Goal: Information Seeking & Learning: Learn about a topic

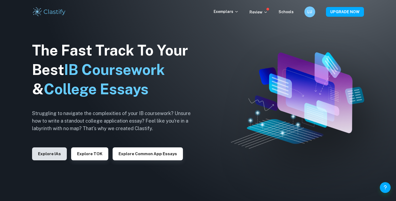
click at [52, 154] on button "Explore IAs" at bounding box center [49, 153] width 35 height 13
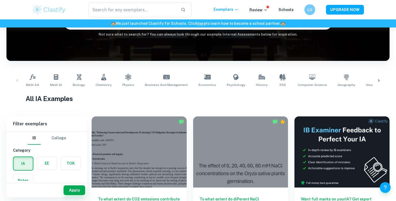
scroll to position [0, 0]
click at [54, 81] on link "Math AI" at bounding box center [56, 81] width 16 height 18
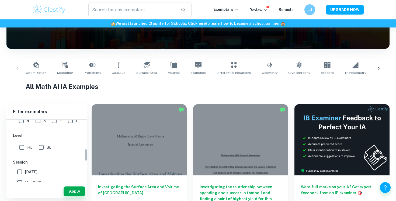
scroll to position [133, 0]
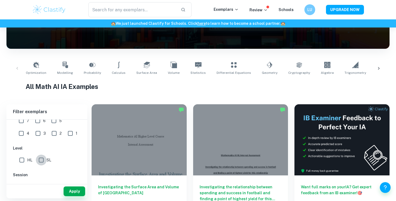
click at [41, 158] on input "SL" at bounding box center [41, 160] width 11 height 11
checkbox input "true"
click at [21, 120] on input "7" at bounding box center [21, 121] width 11 height 11
checkbox input "true"
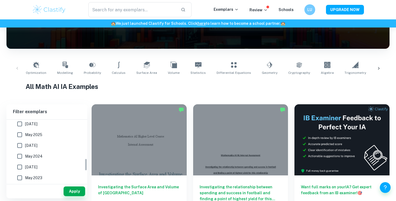
scroll to position [195, 0]
click at [74, 187] on button "Apply" at bounding box center [75, 191] width 22 height 10
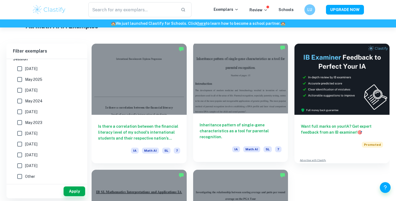
scroll to position [175, 0]
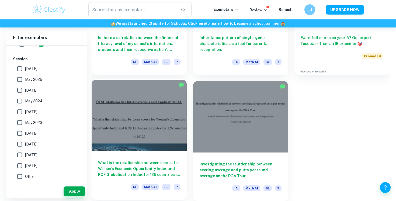
click at [129, 147] on div at bounding box center [139, 115] width 95 height 71
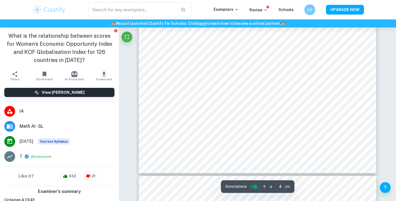
scroll to position [1288, 0]
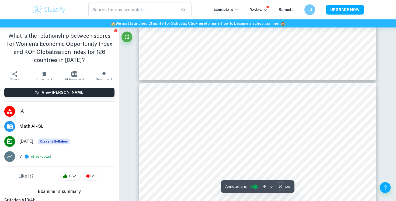
type input "7"
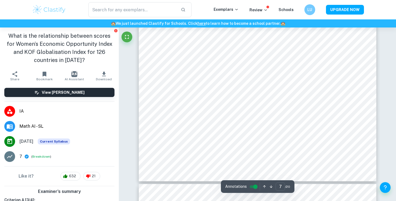
scroll to position [2293, 0]
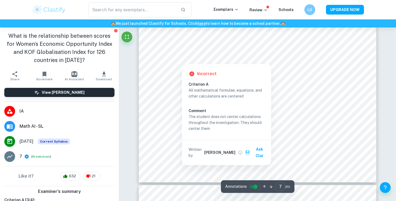
click at [180, 50] on div at bounding box center [174, 49] width 26 height 3
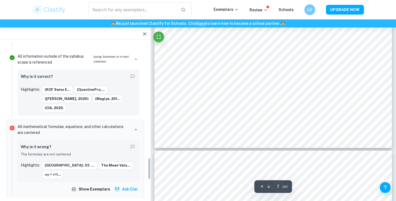
scroll to position [824, 0]
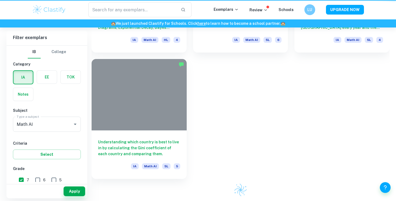
scroll to position [227, 0]
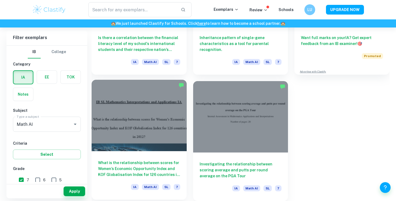
click at [143, 119] on div at bounding box center [139, 115] width 95 height 71
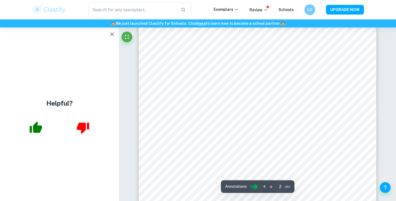
scroll to position [394, 0]
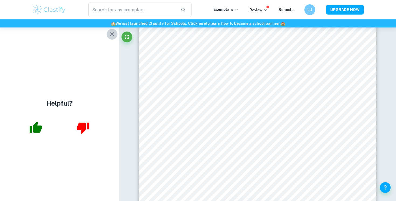
click at [114, 32] on icon "button" at bounding box center [112, 34] width 6 height 6
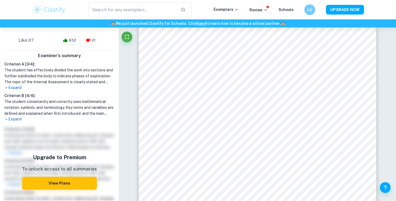
scroll to position [139, 0]
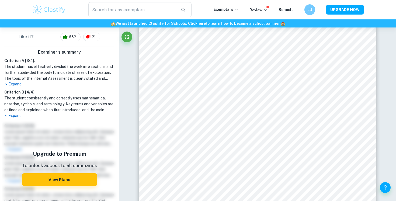
click at [13, 113] on h1 "The student consistently and correctly uses mathematical notation, symbols, and…" at bounding box center [59, 104] width 110 height 18
click at [19, 86] on p "Expand" at bounding box center [59, 84] width 110 height 6
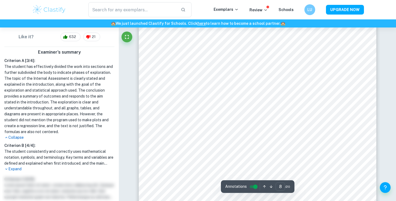
scroll to position [2551, 0]
type input "14"
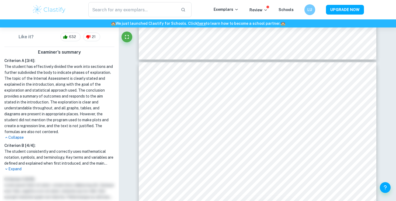
scroll to position [0, 0]
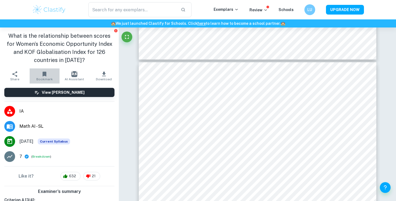
click at [43, 77] on icon "button" at bounding box center [44, 74] width 6 height 6
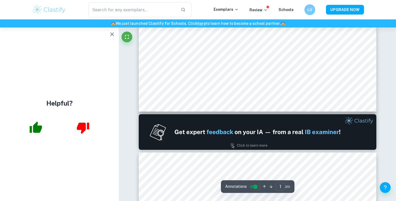
scroll to position [275, 0]
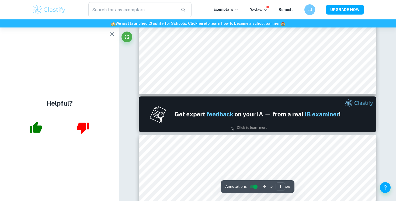
click at [112, 35] on icon "button" at bounding box center [112, 34] width 6 height 6
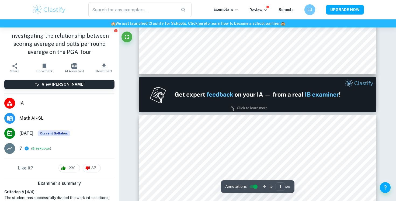
type input "2"
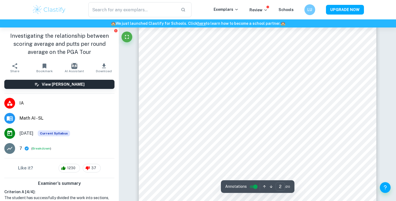
scroll to position [404, 0]
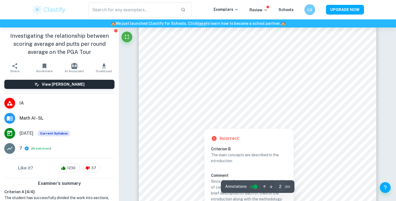
click at [192, 91] on div at bounding box center [257, 94] width 176 height 11
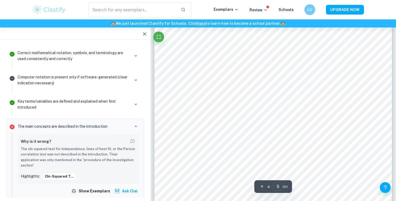
scroll to position [1518, 0]
type input "20"
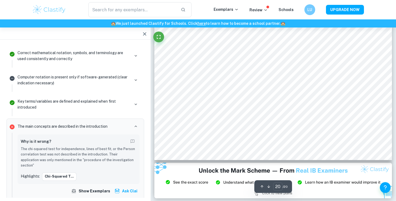
click at [147, 32] on icon "button" at bounding box center [144, 34] width 6 height 6
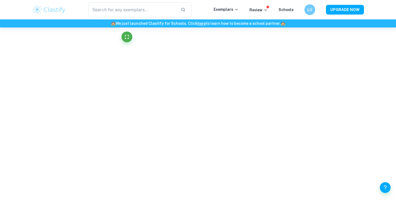
scroll to position [1490, 0]
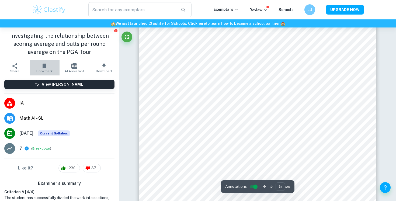
click at [43, 70] on span "Bookmark" at bounding box center [44, 71] width 16 height 4
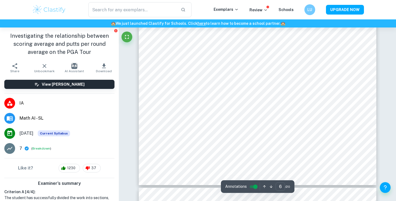
scroll to position [1914, 0]
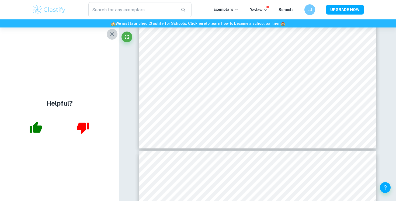
click at [109, 34] on icon "button" at bounding box center [112, 34] width 6 height 6
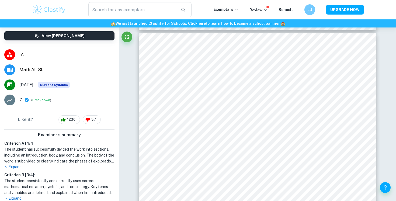
scroll to position [49, 0]
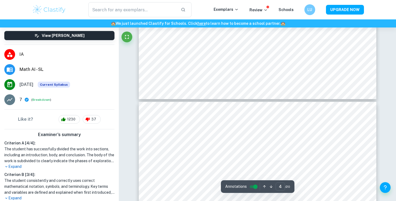
type input "5"
